Goal: Answer question/provide support

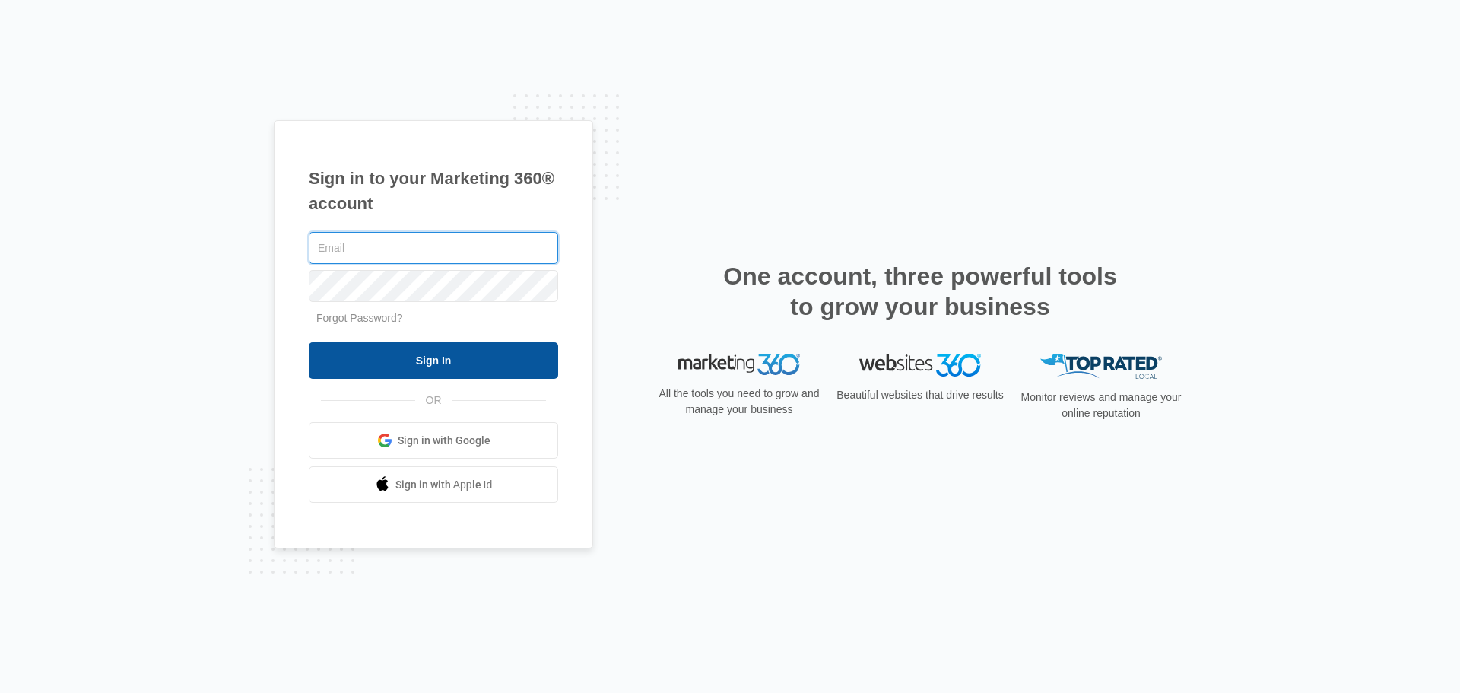
type input "[EMAIL_ADDRESS][DOMAIN_NAME]"
click at [472, 368] on input "Sign In" at bounding box center [433, 360] width 249 height 37
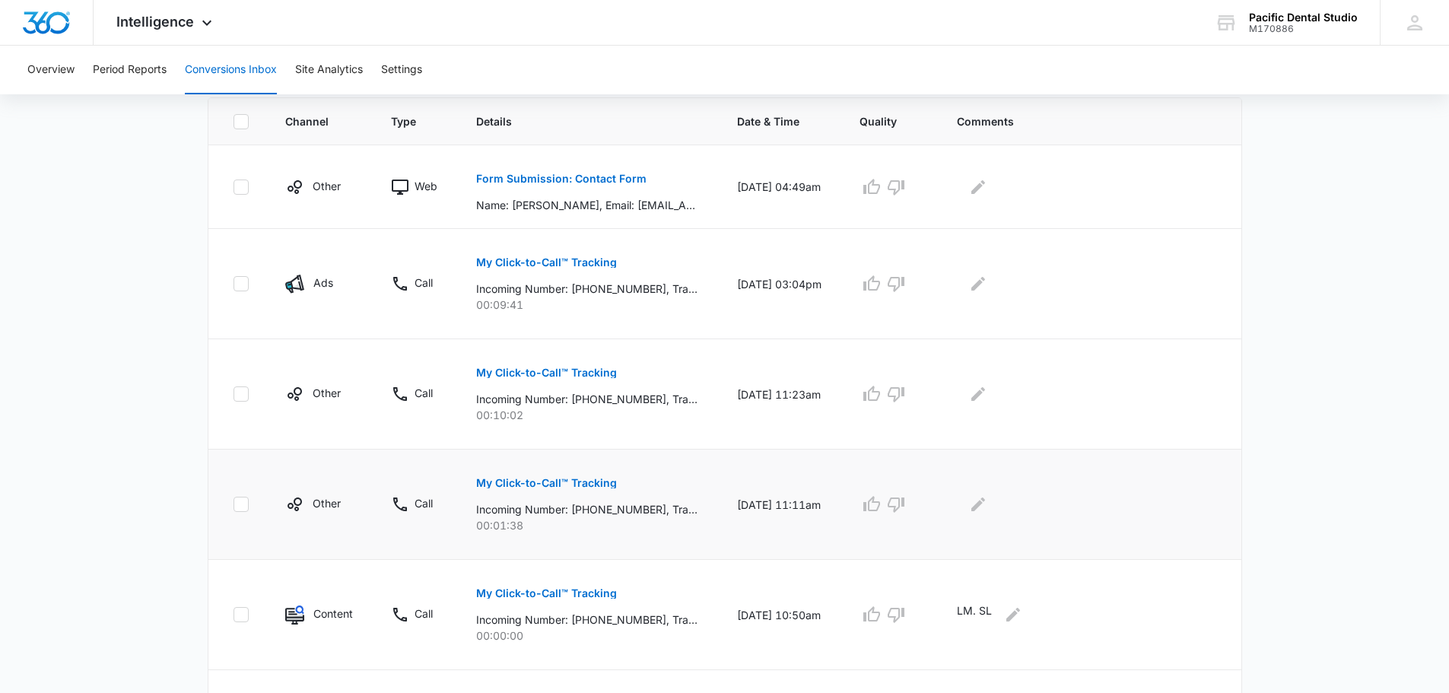
scroll to position [304, 0]
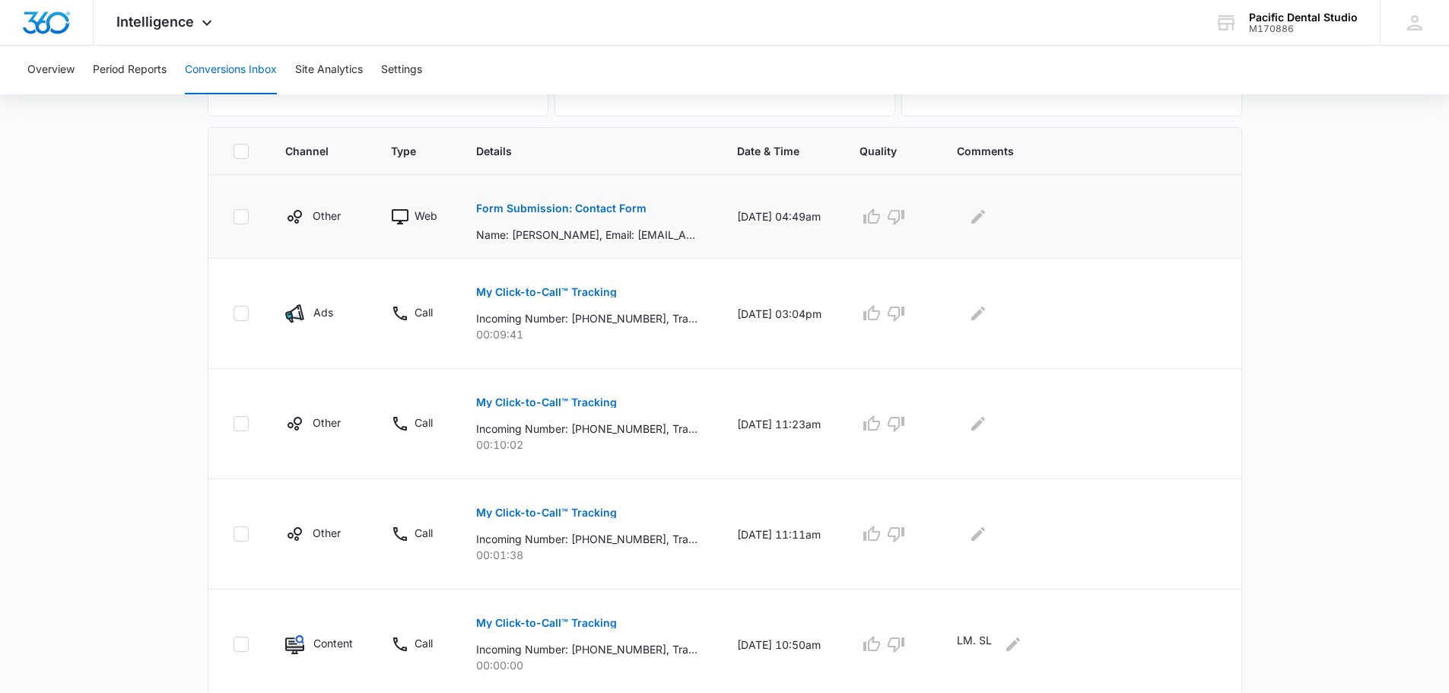
click at [620, 197] on button "Form Submission: Contact Form" at bounding box center [561, 208] width 170 height 37
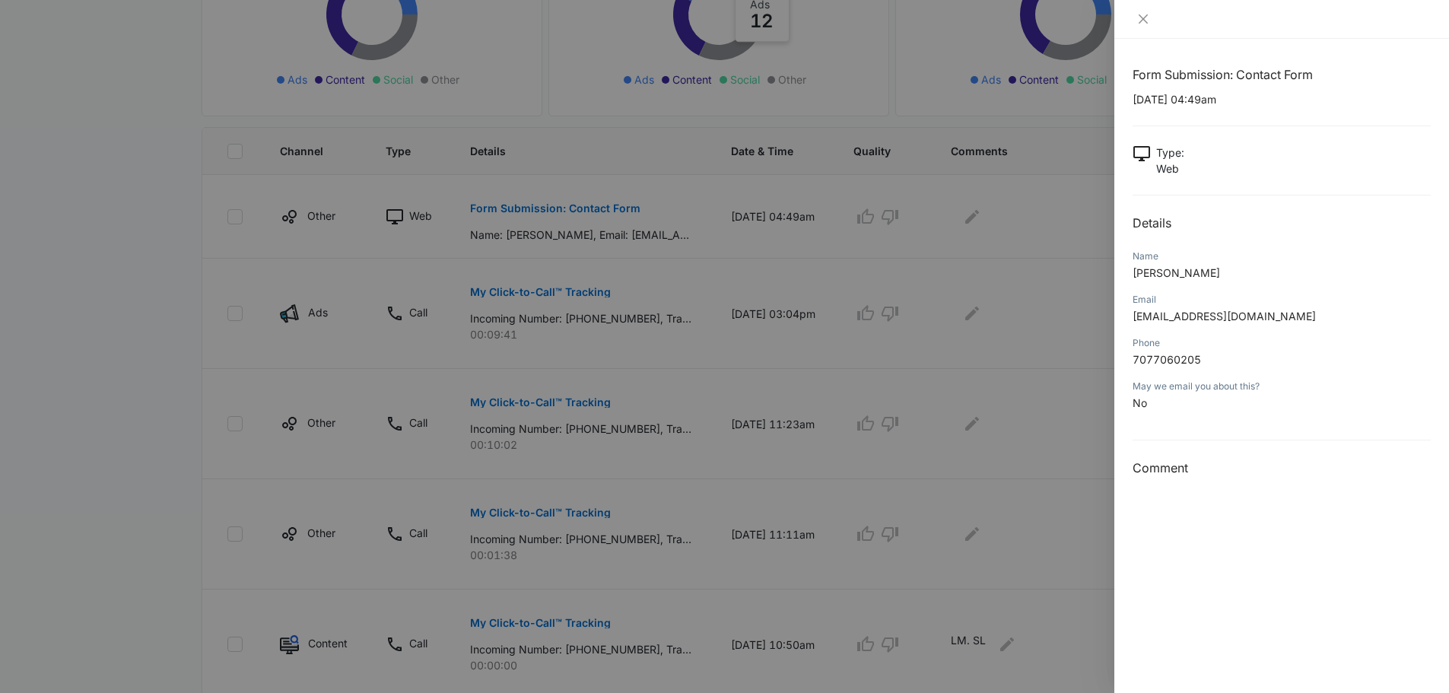
click at [1144, 27] on div at bounding box center [1281, 19] width 335 height 39
click at [1144, 22] on icon "close" at bounding box center [1143, 19] width 12 height 12
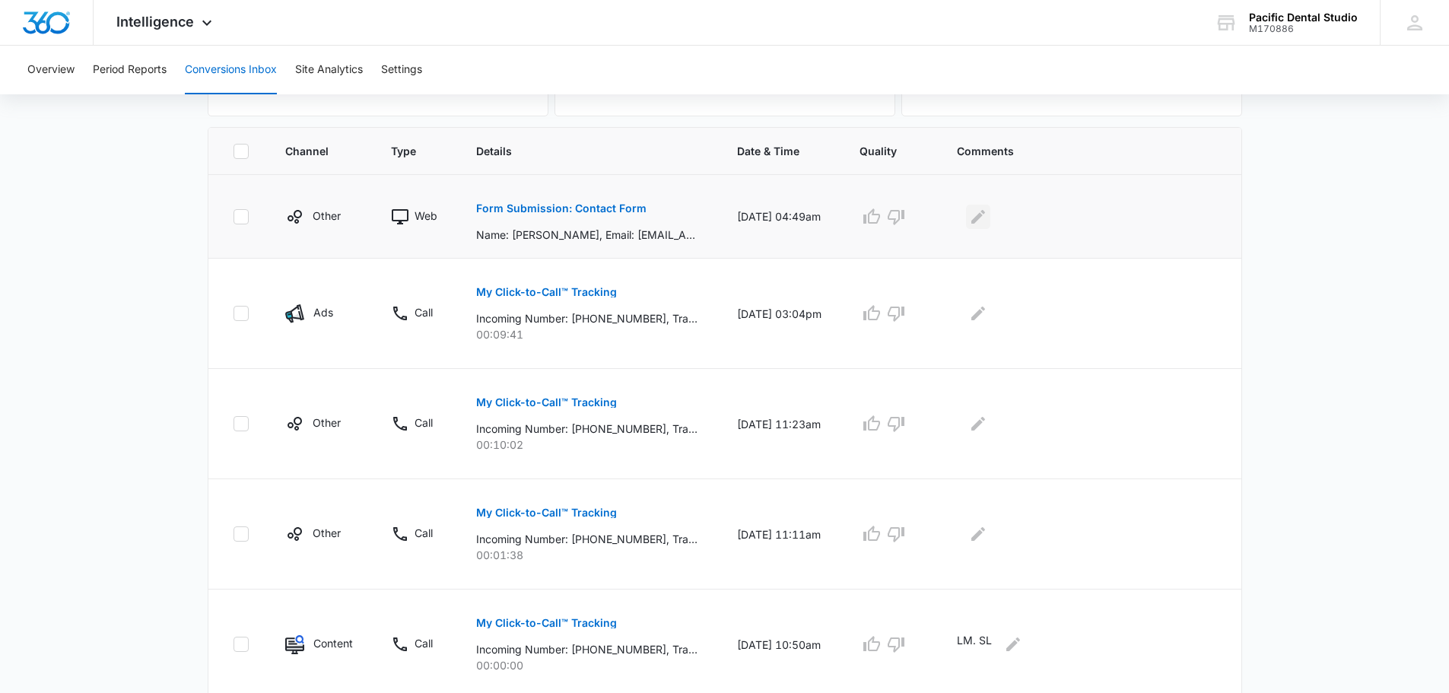
click at [987, 212] on icon "Edit Comments" at bounding box center [978, 217] width 18 height 18
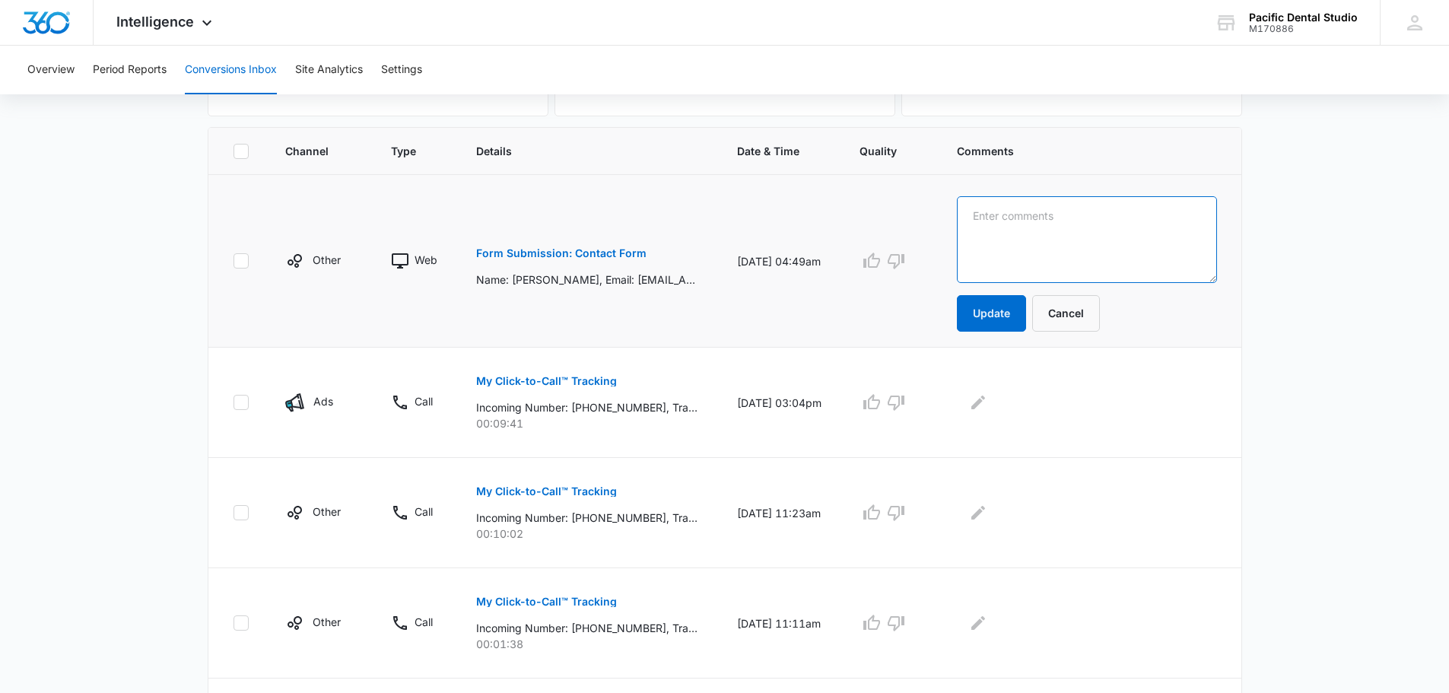
click at [1086, 274] on textarea at bounding box center [1087, 239] width 260 height 87
type textarea "Phone number led to disconnected dial tone. SL"
click at [1026, 316] on button "Update" at bounding box center [991, 313] width 69 height 37
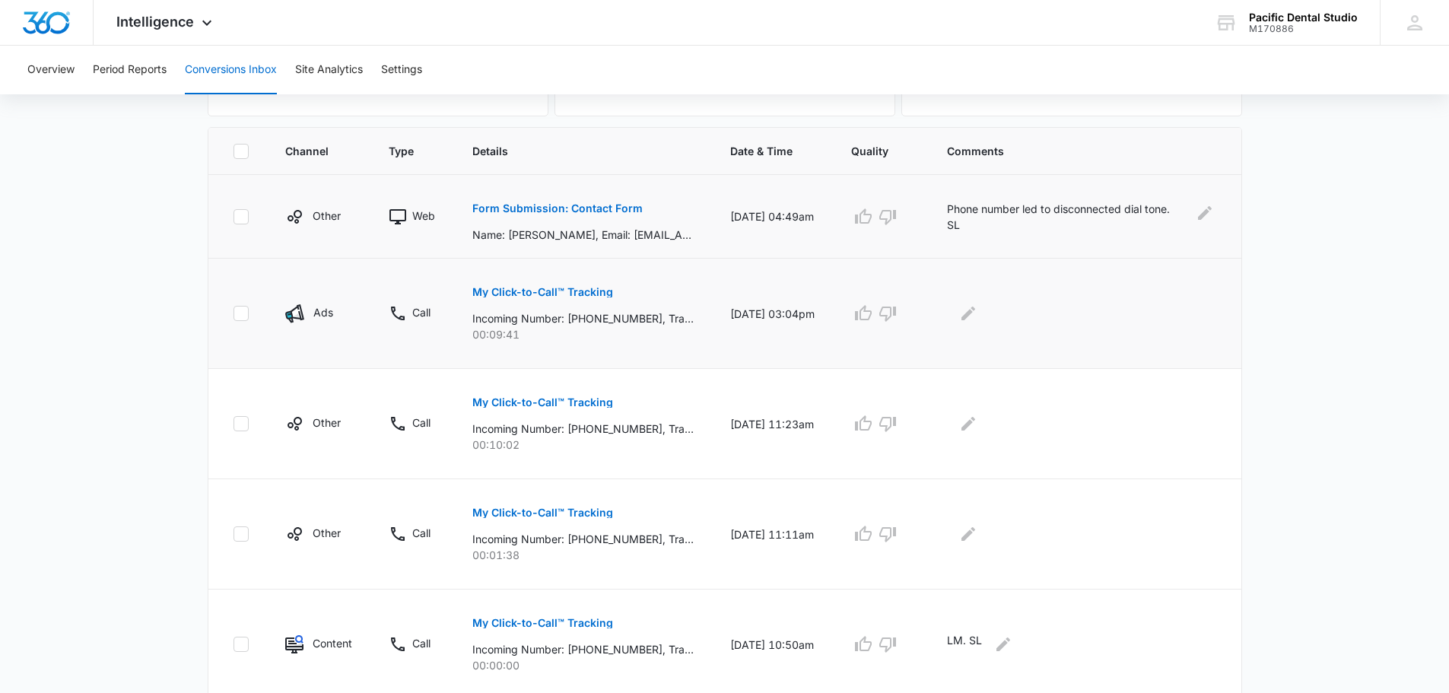
click at [566, 290] on p "My Click-to-Call™ Tracking" at bounding box center [542, 292] width 141 height 11
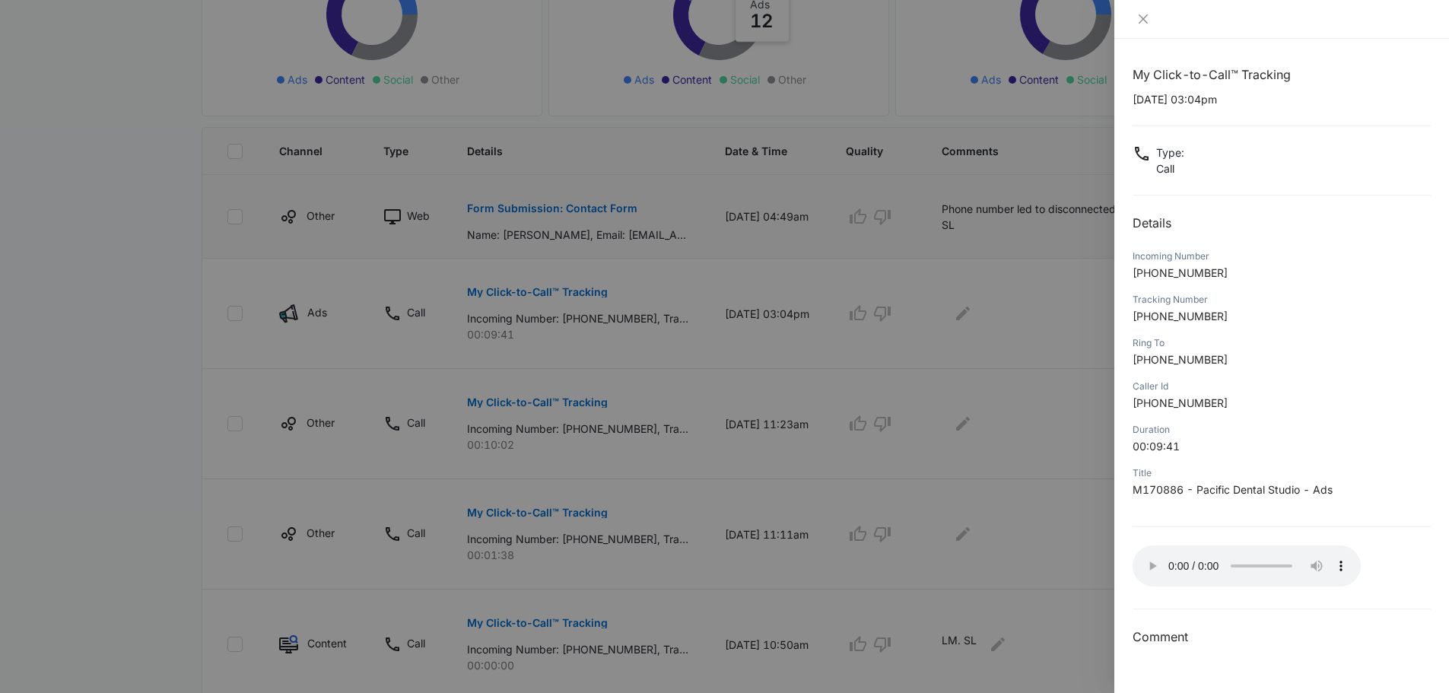
click at [1155, 22] on div at bounding box center [1282, 19] width 298 height 14
click at [1147, 22] on icon "close" at bounding box center [1143, 18] width 9 height 9
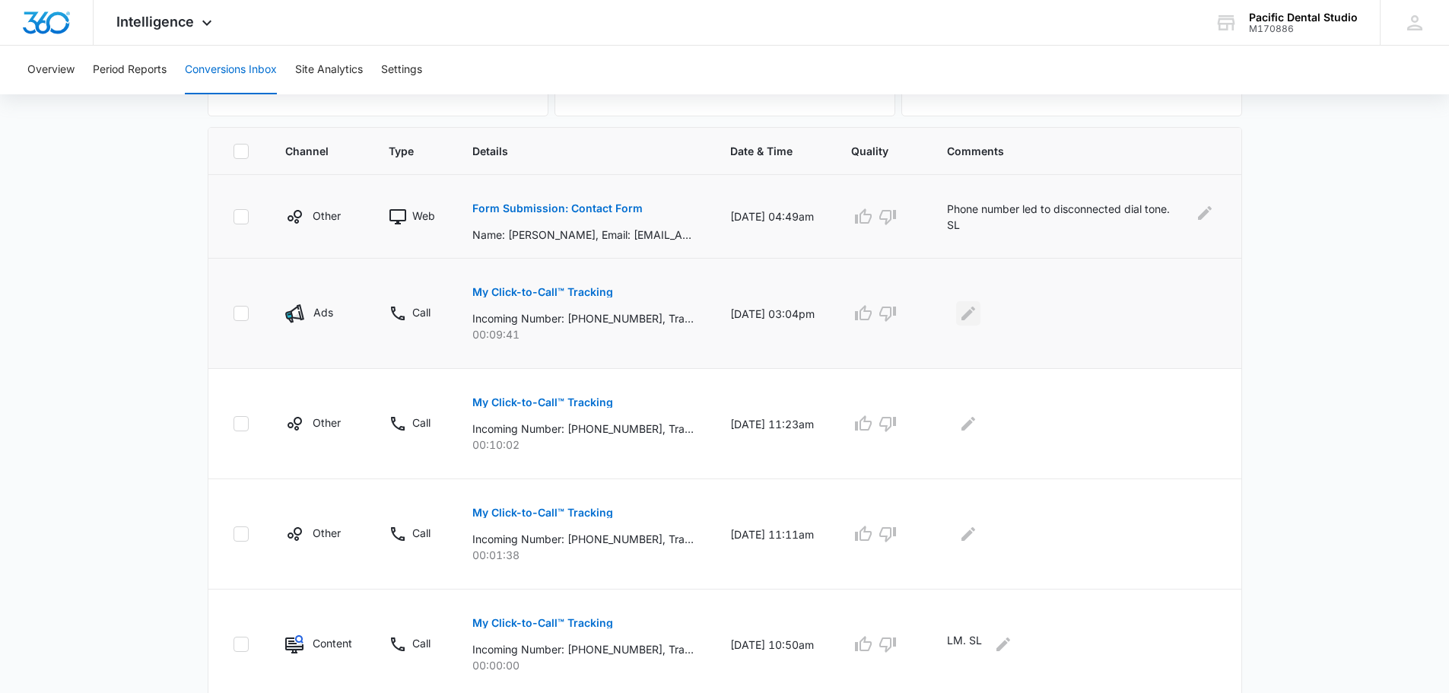
click at [977, 322] on icon "Edit Comments" at bounding box center [968, 313] width 18 height 18
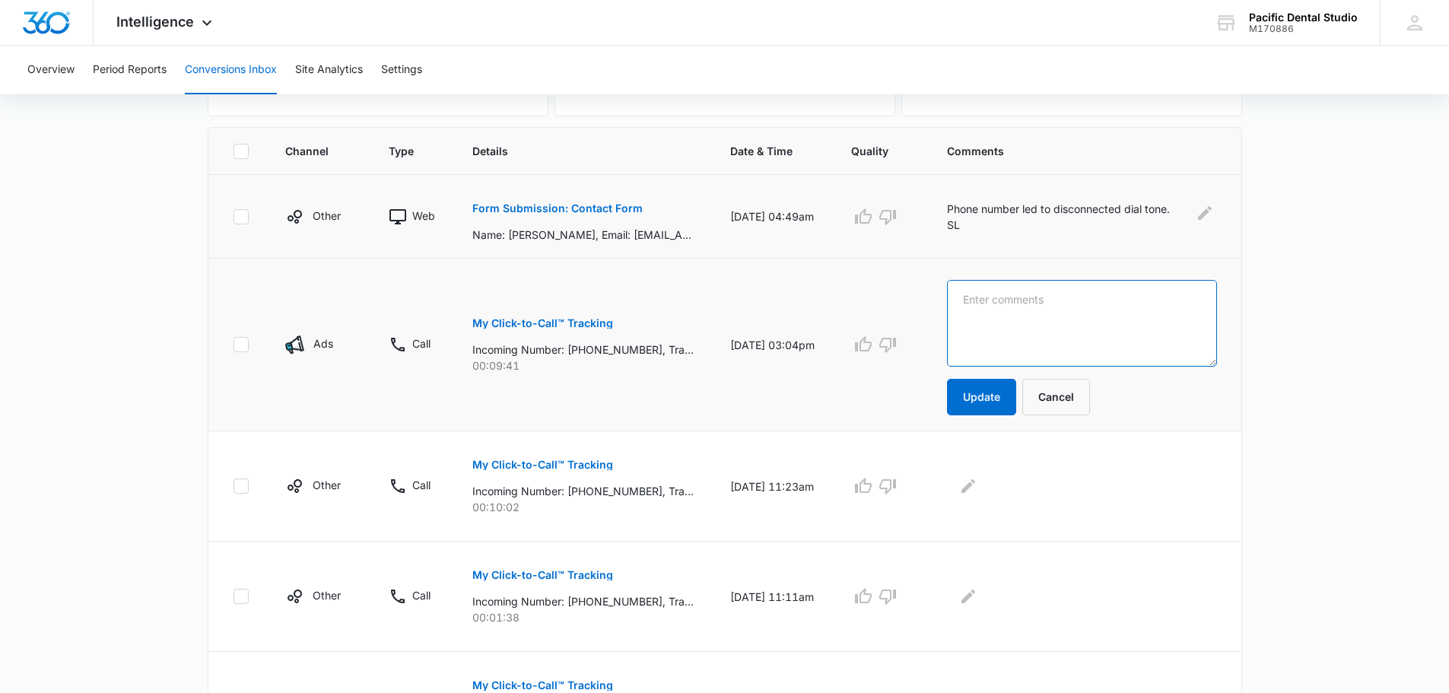
click at [1005, 322] on textarea at bounding box center [1081, 323] width 269 height 87
click at [1095, 318] on textarea "NP sched" at bounding box center [1081, 323] width 269 height 87
type textarea "NP sched 10/16. SL"
click at [1008, 393] on button "Update" at bounding box center [981, 397] width 69 height 37
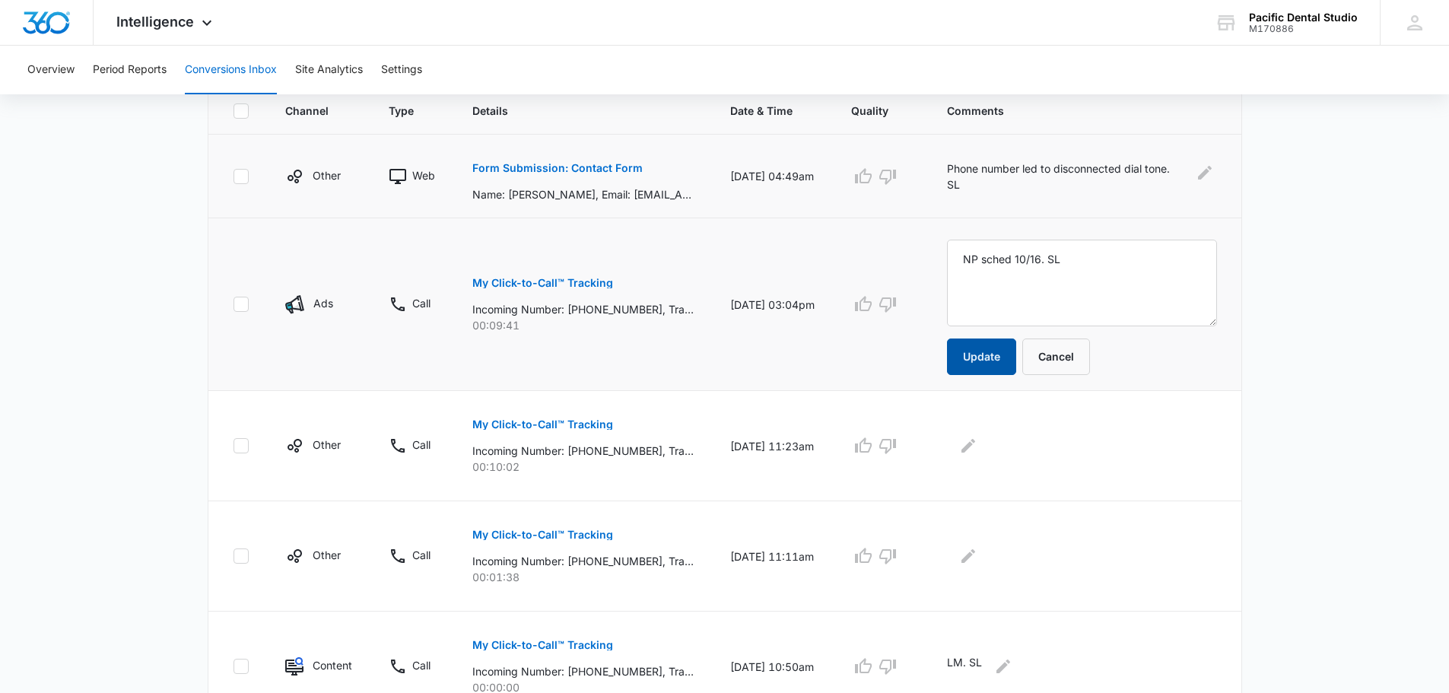
scroll to position [380, 0]
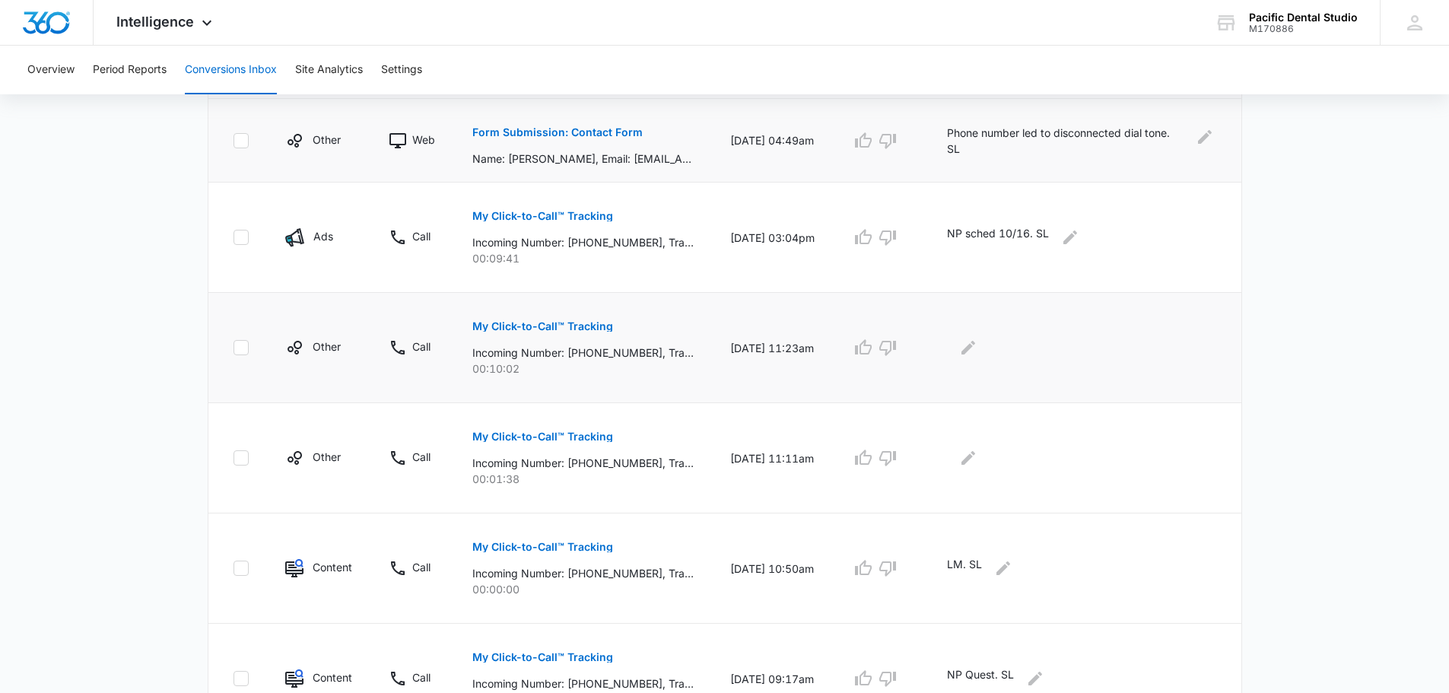
click at [585, 332] on button "My Click-to-Call™ Tracking" at bounding box center [542, 326] width 141 height 37
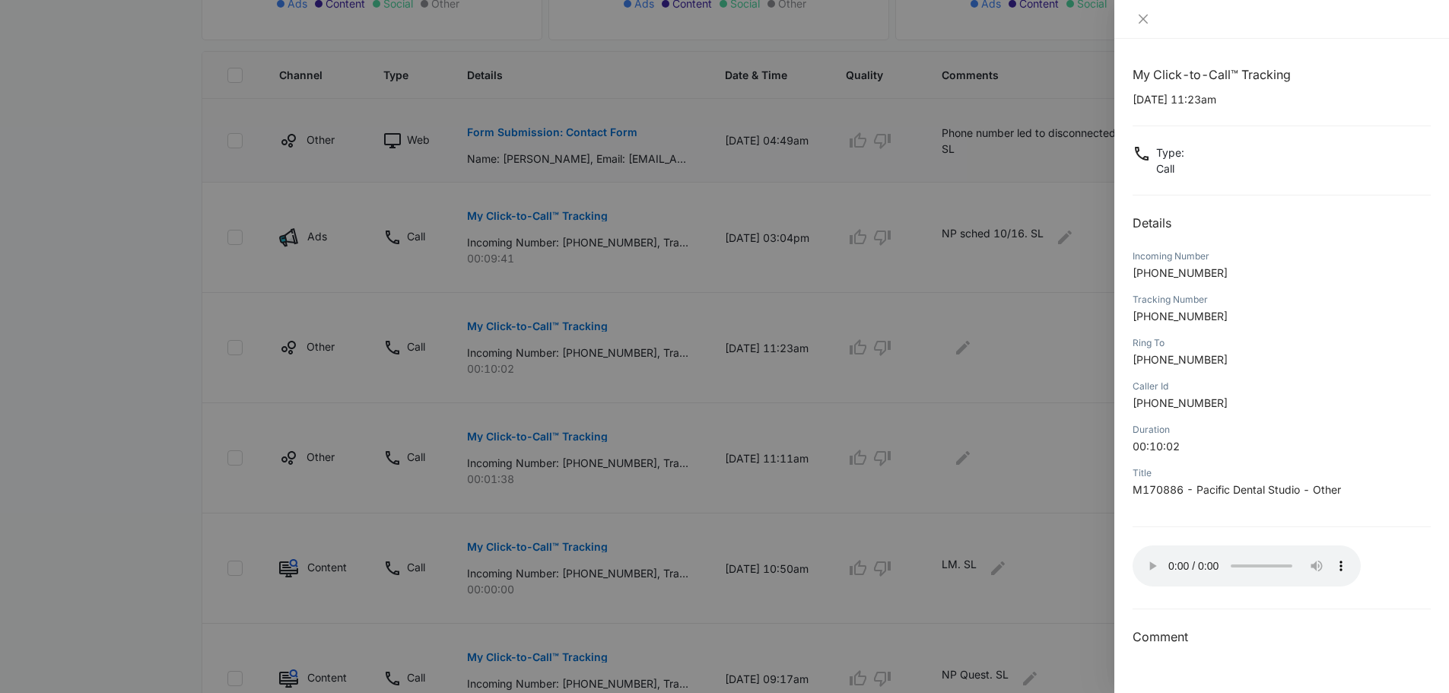
click at [1146, 27] on div at bounding box center [1281, 19] width 335 height 39
click at [1142, 17] on icon "close" at bounding box center [1143, 18] width 9 height 9
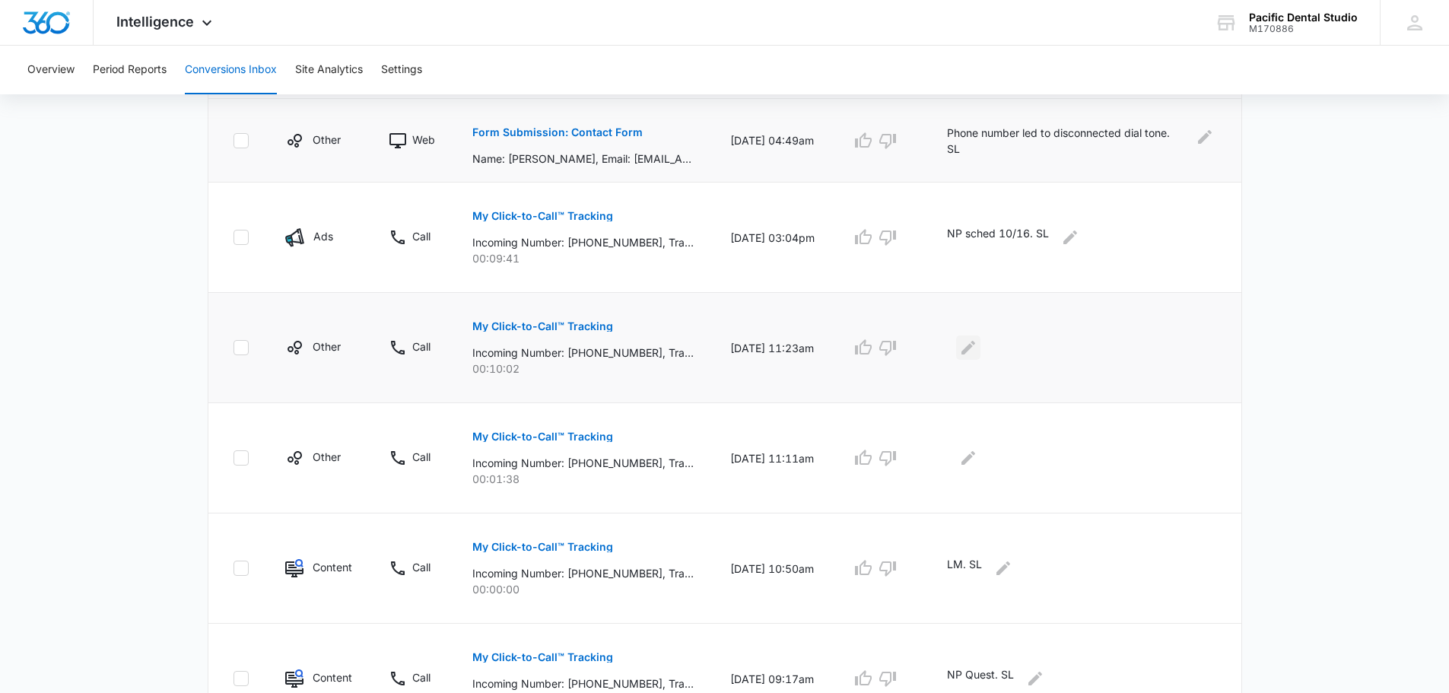
click at [977, 355] on icon "Edit Comments" at bounding box center [968, 347] width 18 height 18
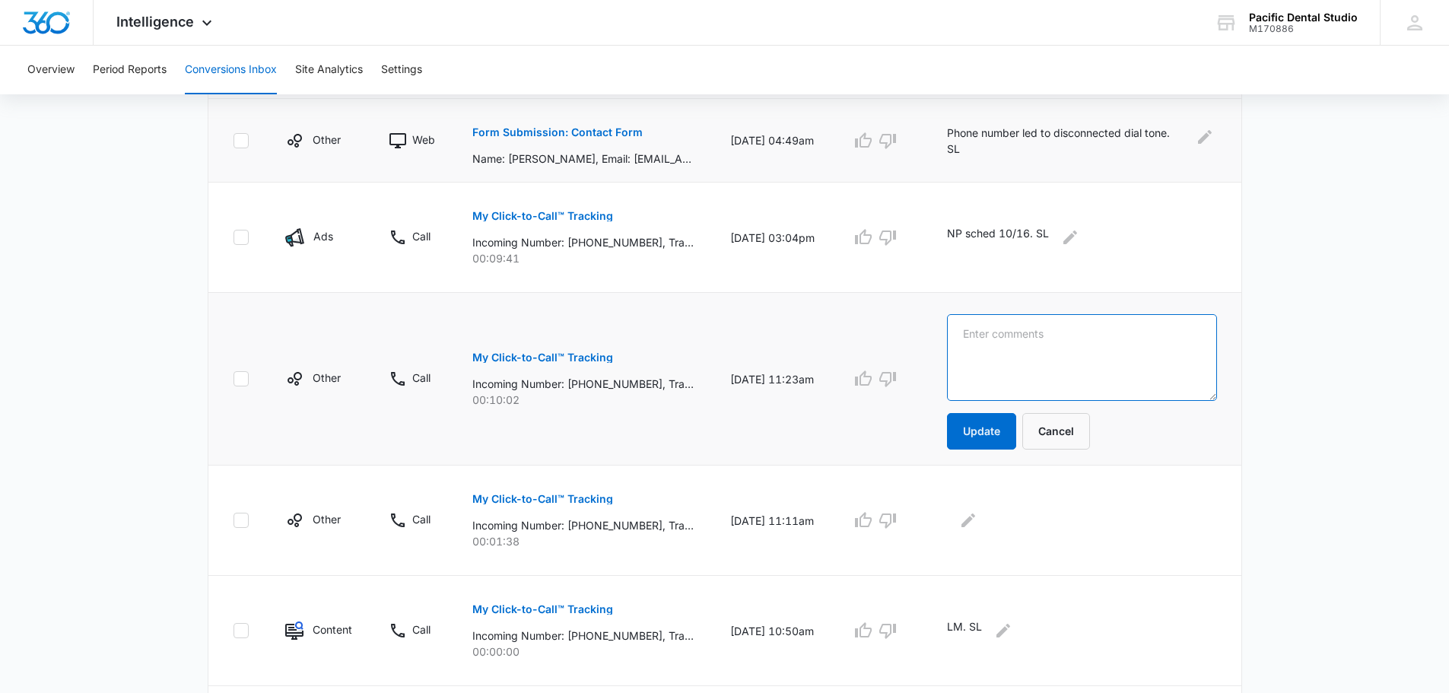
click at [1013, 362] on textarea at bounding box center [1081, 357] width 269 height 87
type textarea "NP sched 10/20. SL"
click at [1003, 427] on button "Update" at bounding box center [981, 431] width 69 height 37
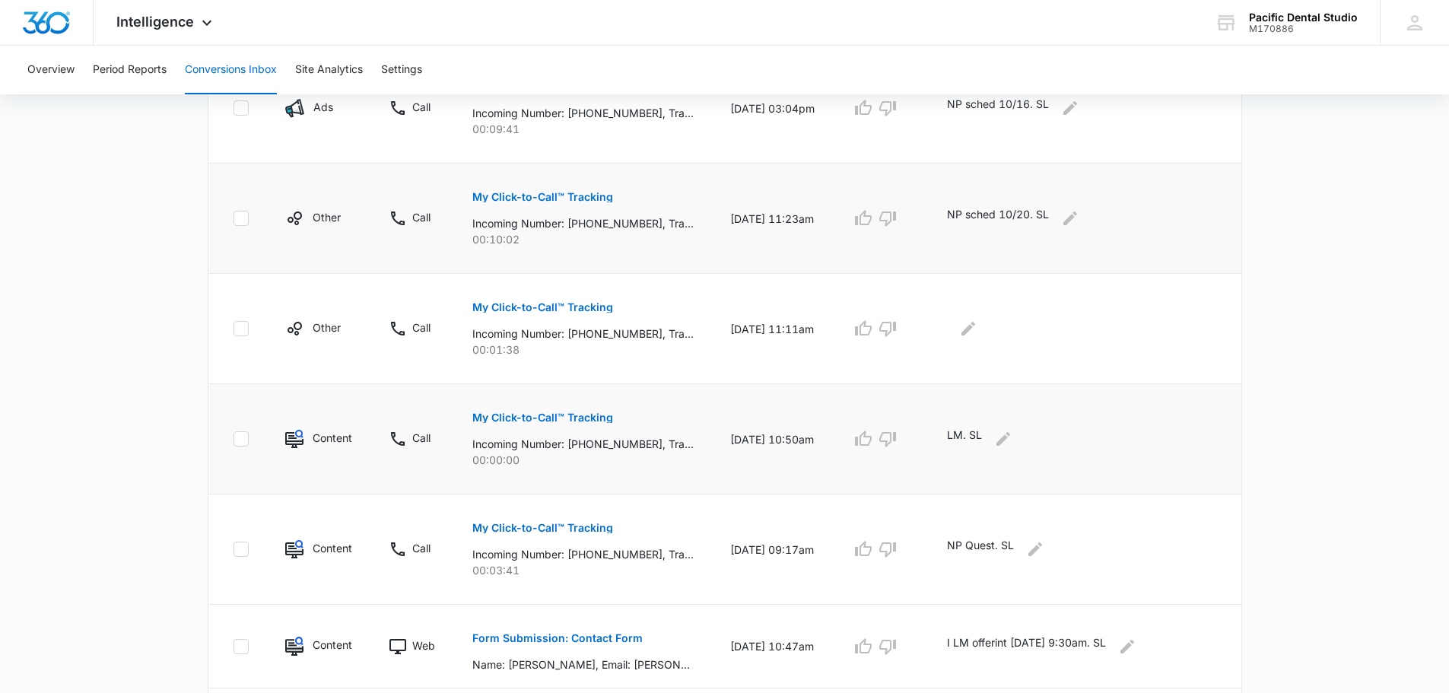
scroll to position [532, 0]
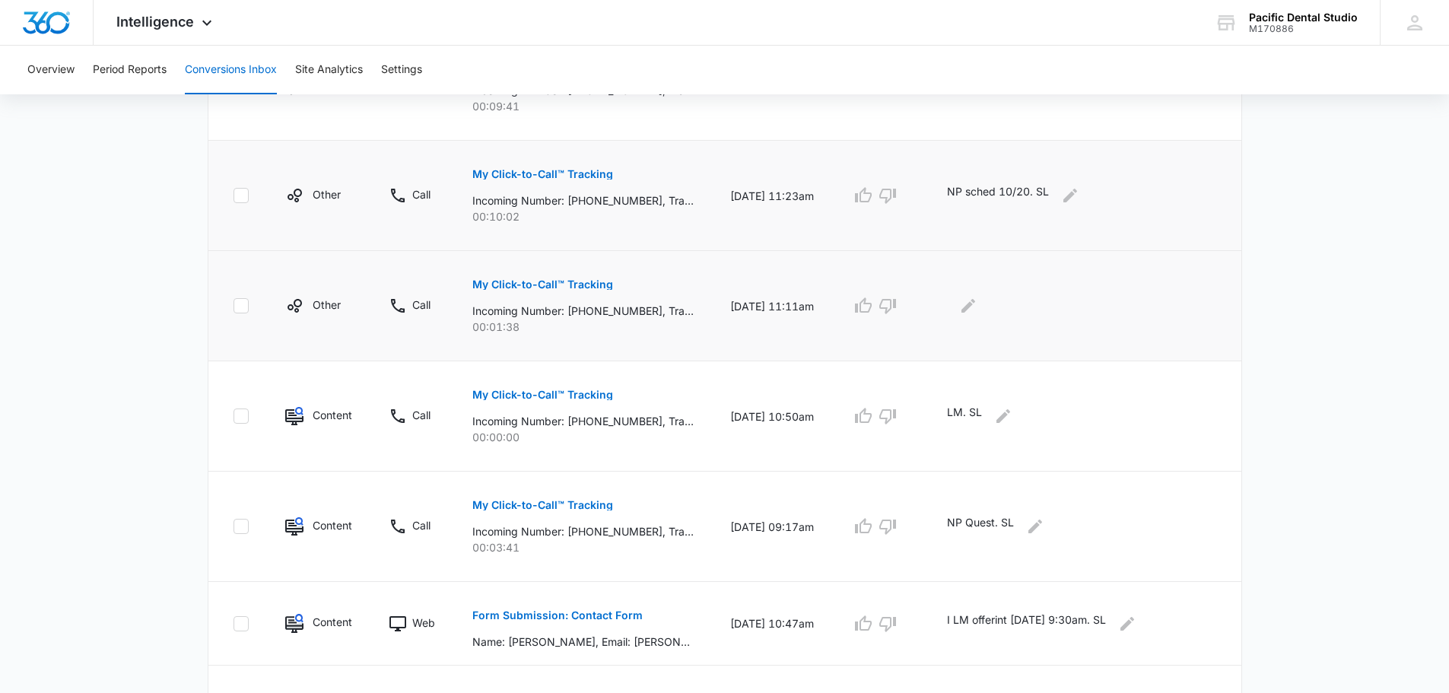
click at [593, 282] on p "My Click-to-Call™ Tracking" at bounding box center [542, 284] width 141 height 11
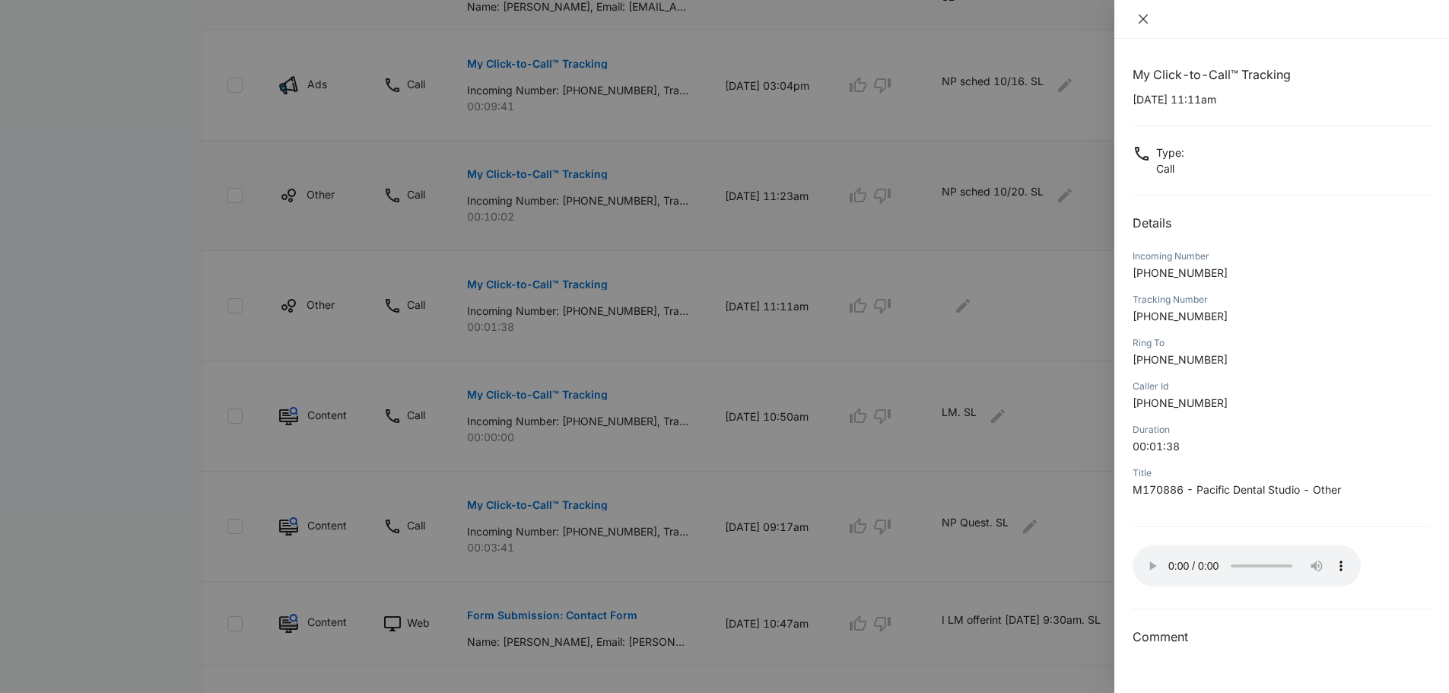
click at [1152, 23] on button "Close" at bounding box center [1143, 19] width 21 height 14
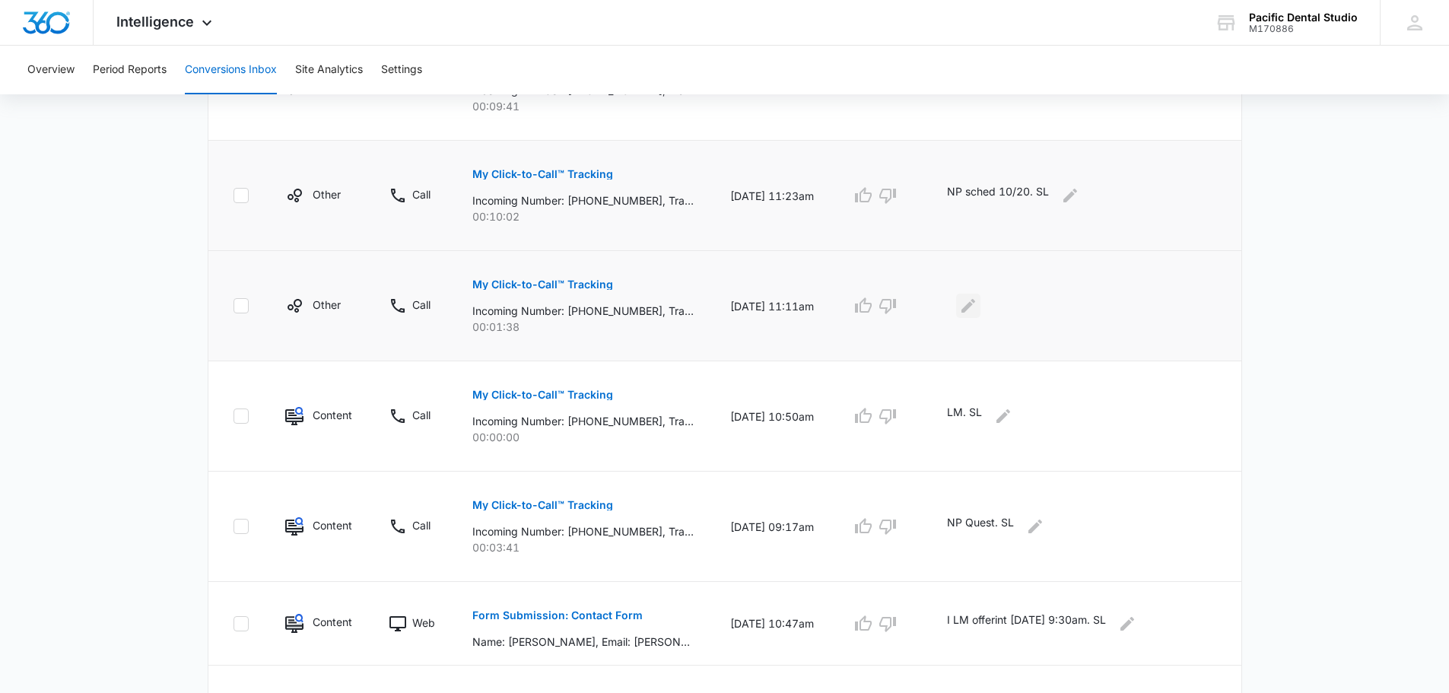
click at [977, 301] on icon "Edit Comments" at bounding box center [968, 306] width 18 height 18
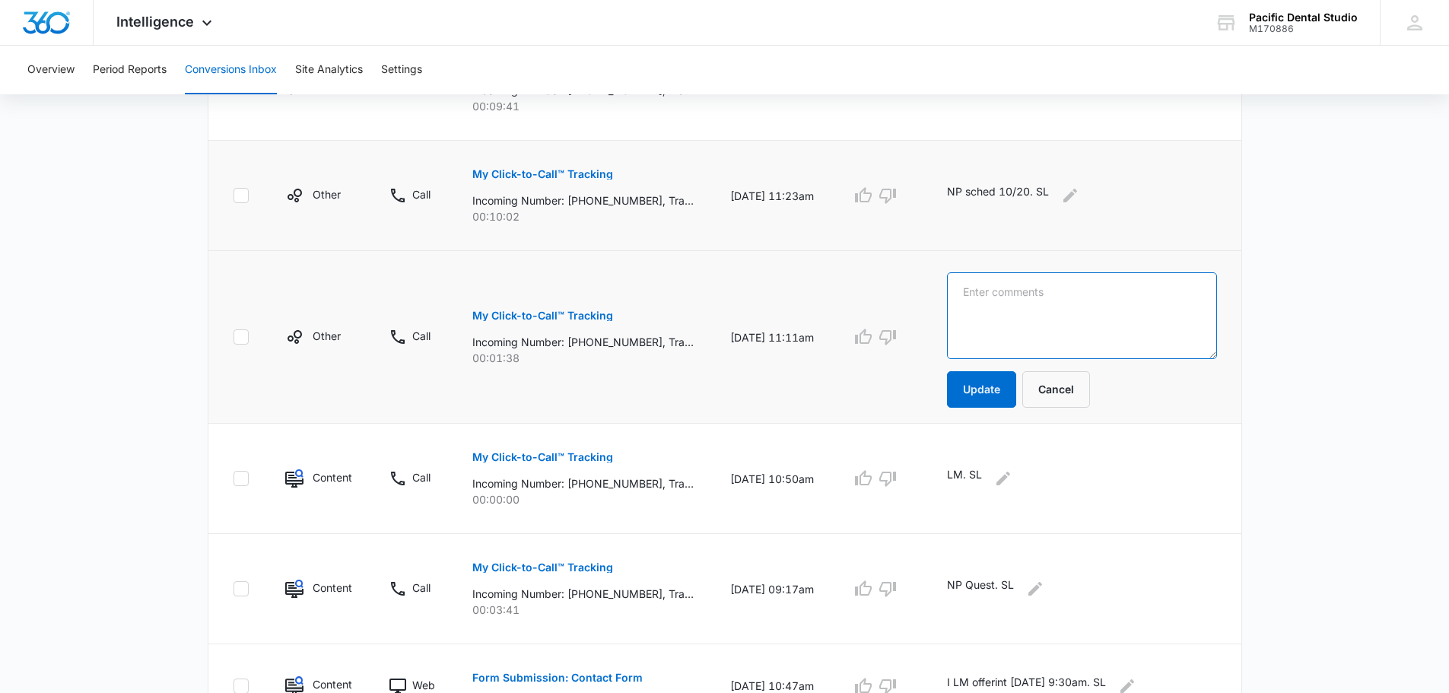
click at [1005, 301] on textarea at bounding box center [1081, 315] width 269 height 87
type textarea "NP sched 10/20. SL"
click at [991, 396] on button "Update" at bounding box center [981, 389] width 69 height 37
